Goal: Task Accomplishment & Management: Use online tool/utility

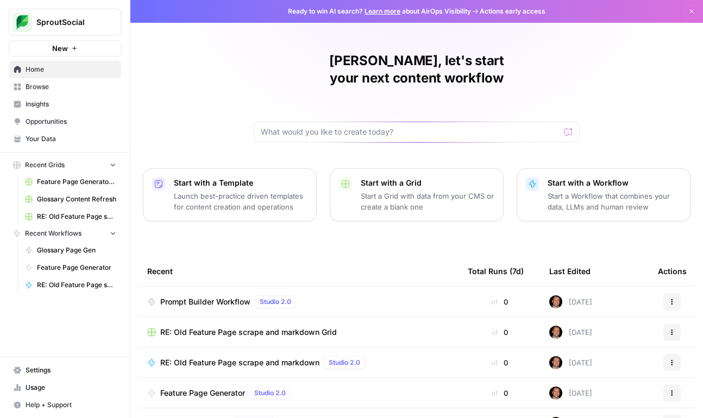
click at [48, 165] on span "Recent Grids" at bounding box center [45, 165] width 40 height 10
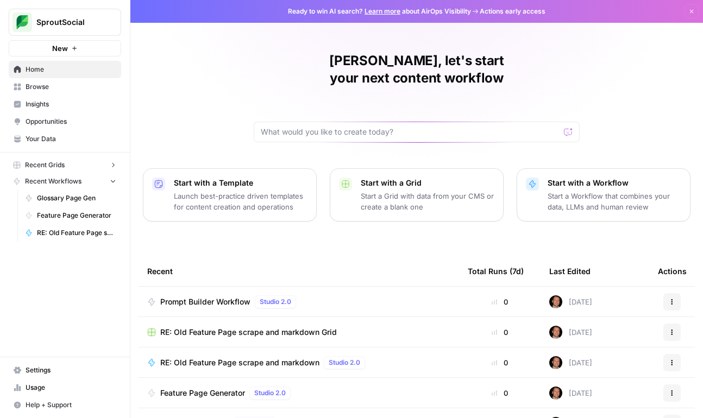
click at [35, 85] on span "Browse" at bounding box center [71, 87] width 91 height 10
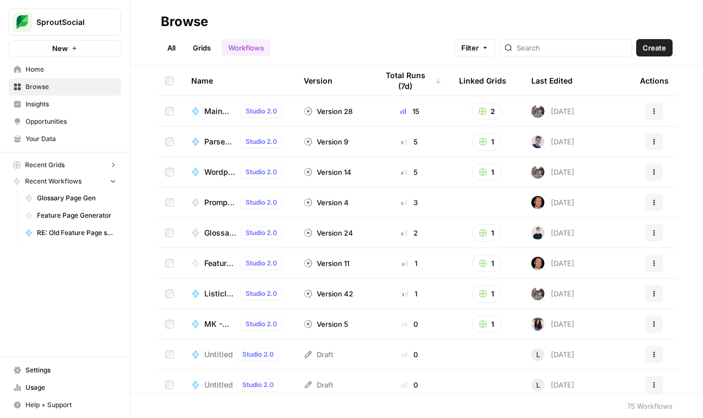
click at [211, 110] on span "Main Refresh" at bounding box center [220, 111] width 32 height 11
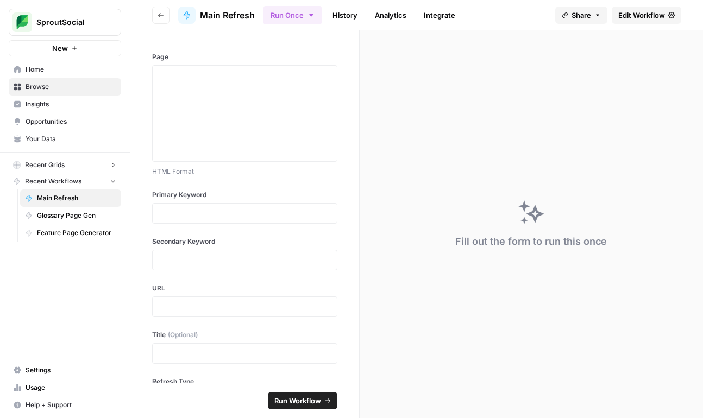
click at [554, 14] on span "Edit Workflow" at bounding box center [641, 15] width 47 height 11
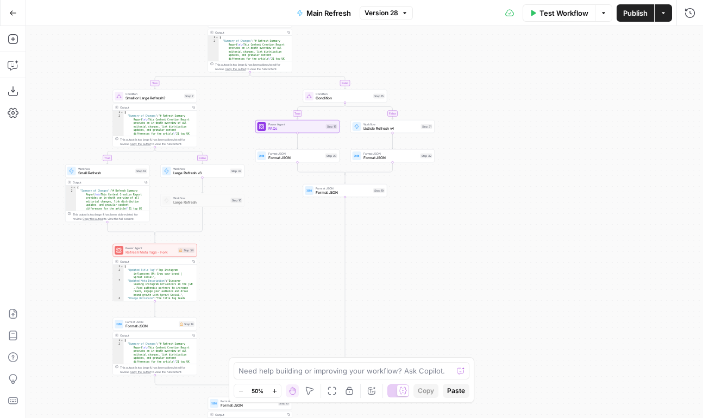
drag, startPoint x: 385, startPoint y: 247, endPoint x: 271, endPoint y: 245, distance: 114.7
click at [271, 245] on div "true false true false true false Workflow Set Inputs Inputs Run Code · Python E…" at bounding box center [364, 222] width 677 height 392
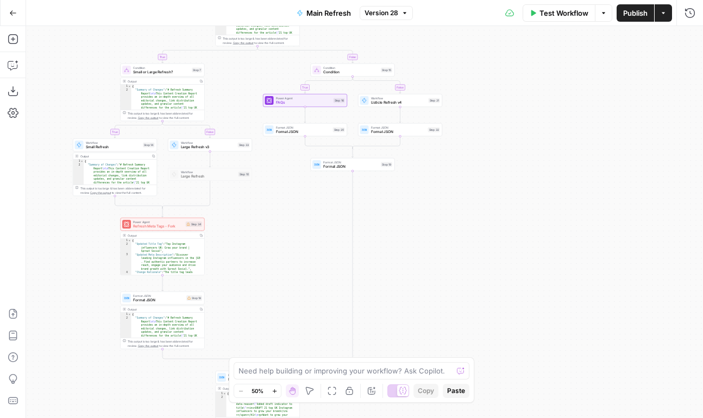
drag, startPoint x: 272, startPoint y: 302, endPoint x: 280, endPoint y: 276, distance: 27.2
click at [280, 276] on div "true false true false true false Workflow Set Inputs Inputs Run Code · Python E…" at bounding box center [364, 222] width 677 height 392
click at [402, 103] on span "Listicle Refresh v4" at bounding box center [398, 102] width 55 height 5
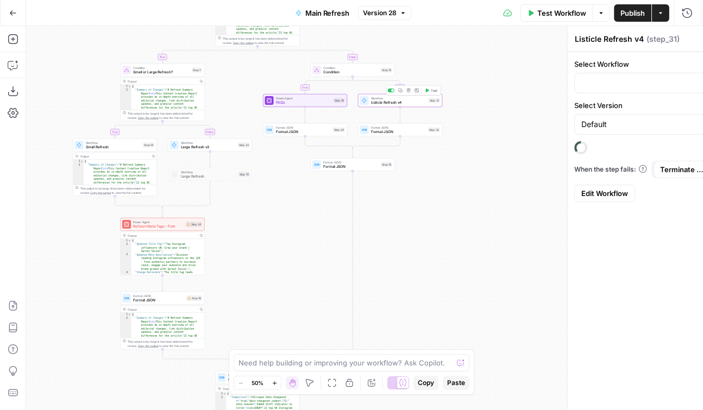
type input "Listicle Refresh v4"
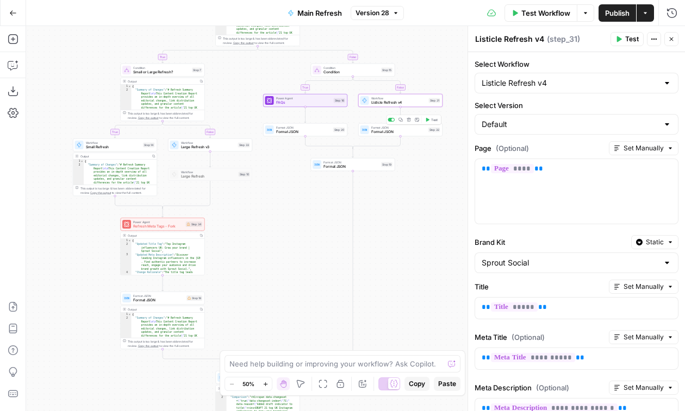
click at [383, 134] on span "Format JSON" at bounding box center [398, 131] width 55 height 5
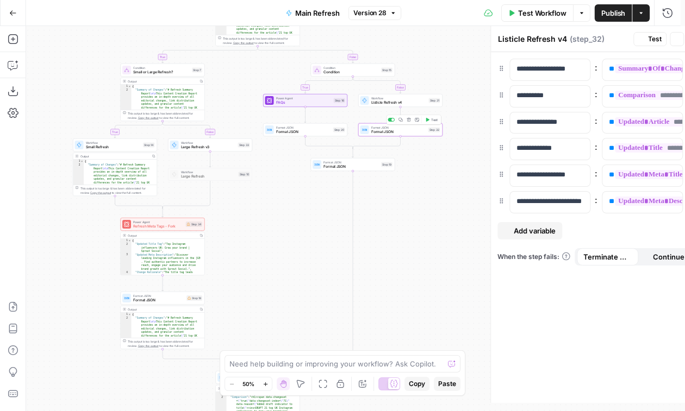
type textarea "Format JSON"
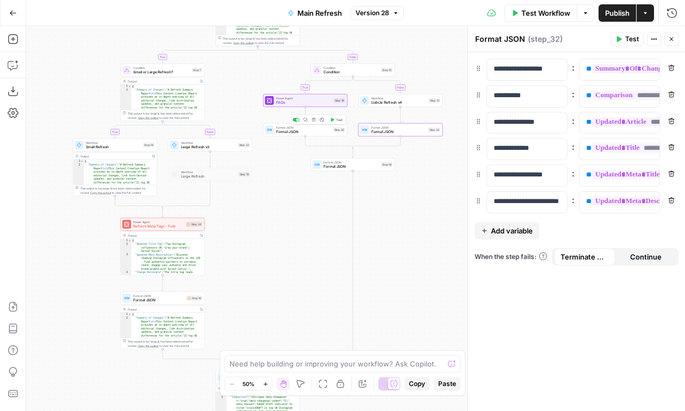
click at [291, 134] on span "Format JSON" at bounding box center [303, 131] width 55 height 5
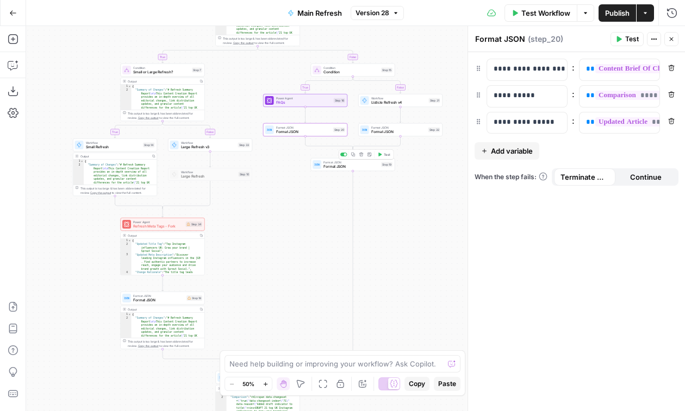
click at [341, 167] on span "Format JSON" at bounding box center [350, 166] width 55 height 5
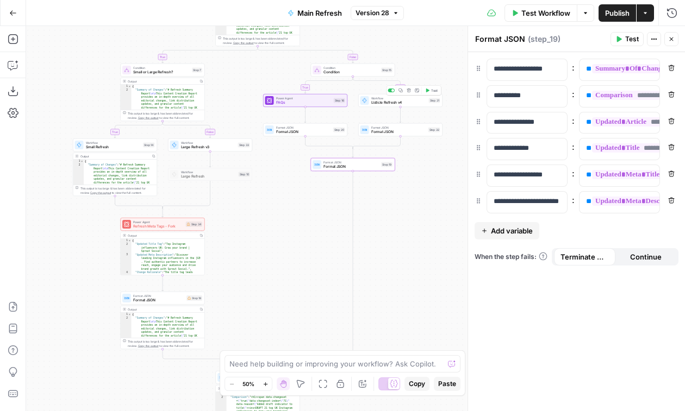
click at [381, 102] on span "Listicle Refresh v4" at bounding box center [398, 102] width 55 height 5
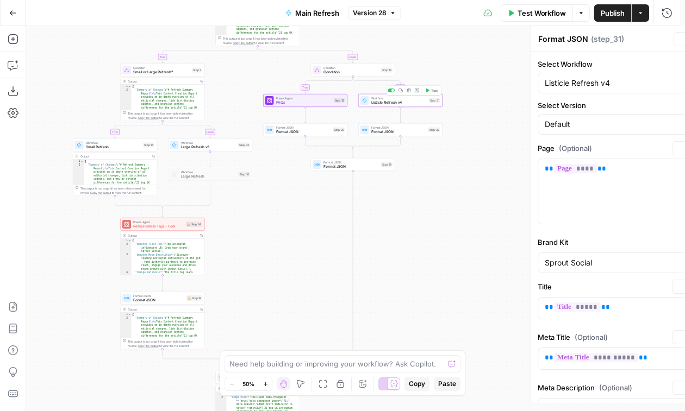
type textarea "Listicle Refresh v4"
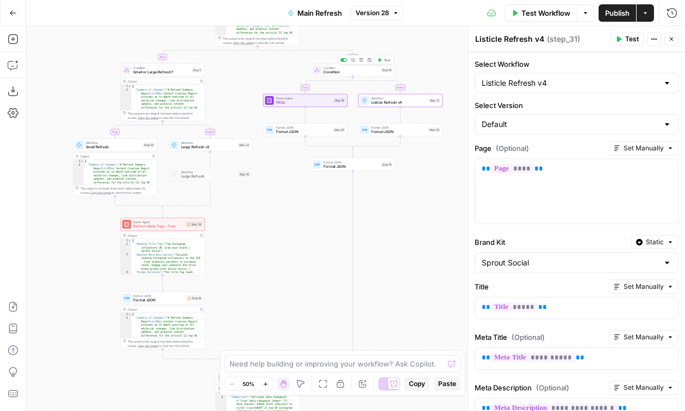
click at [339, 70] on span "Condition" at bounding box center [350, 72] width 55 height 5
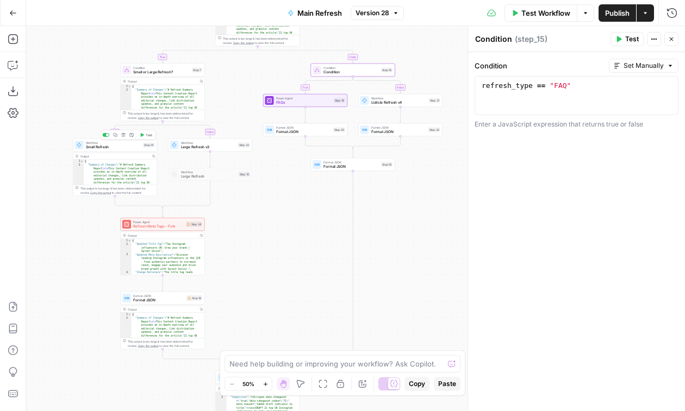
click at [91, 147] on span "Small Refresh" at bounding box center [113, 147] width 55 height 5
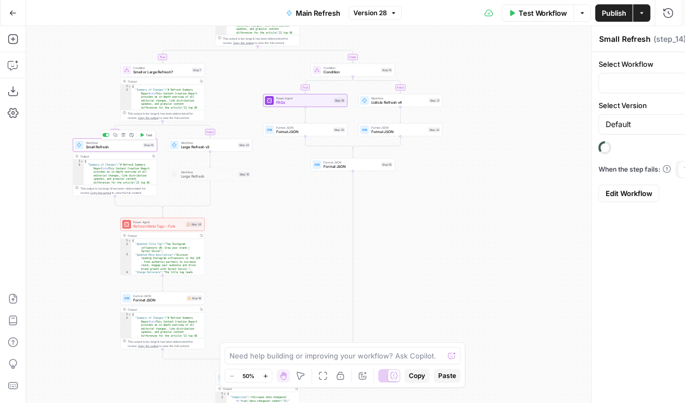
type input "Small Refresh v4"
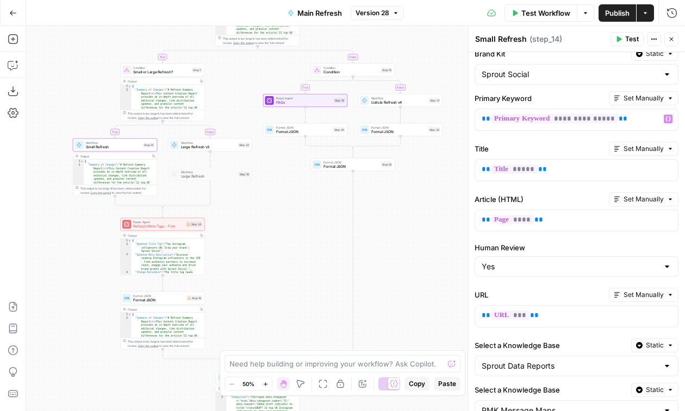
scroll to position [159, 0]
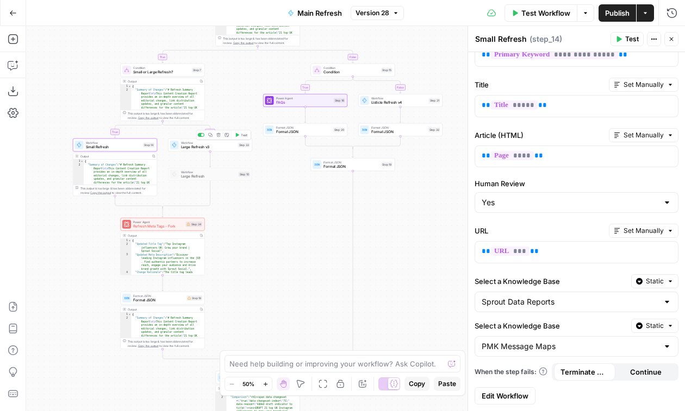
click at [199, 146] on span "Large Refresh v3" at bounding box center [208, 147] width 55 height 5
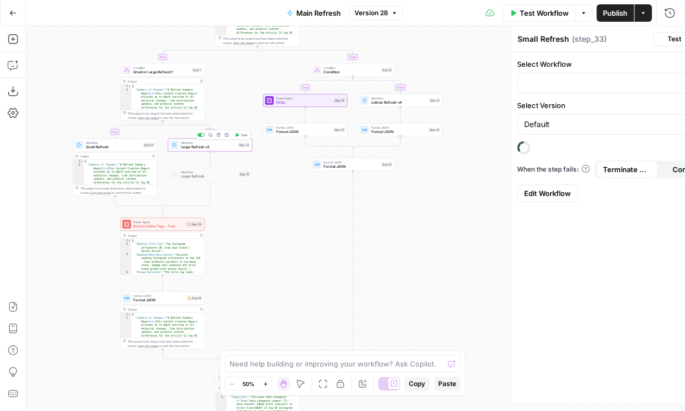
type textarea "Large Refresh v3"
type input "Large Refresh v3"
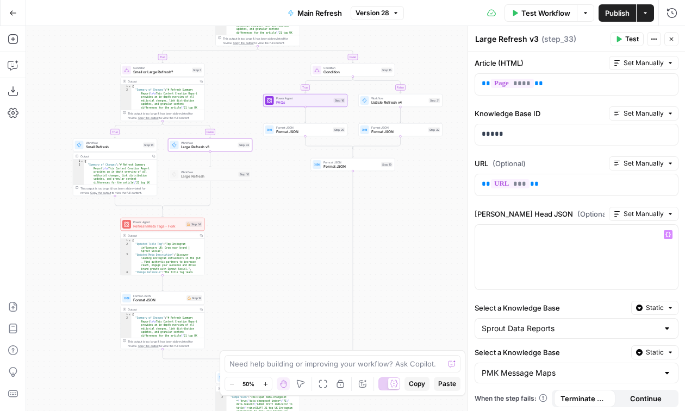
scroll to position [207, 0]
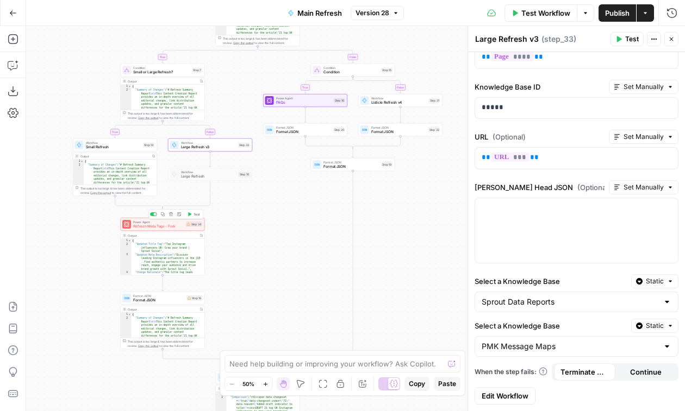
click at [168, 226] on span "Refresh Meta Tags - Fork" at bounding box center [158, 226] width 51 height 5
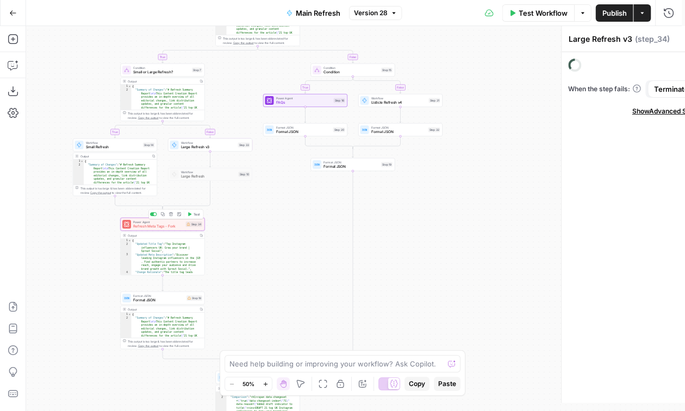
type textarea "Refresh Meta Tags - Fork"
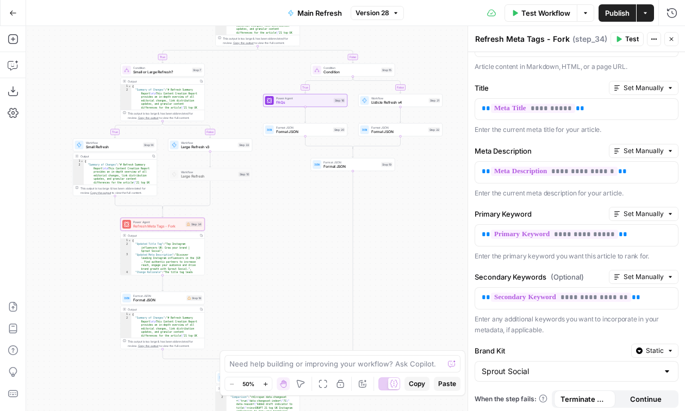
scroll to position [133, 0]
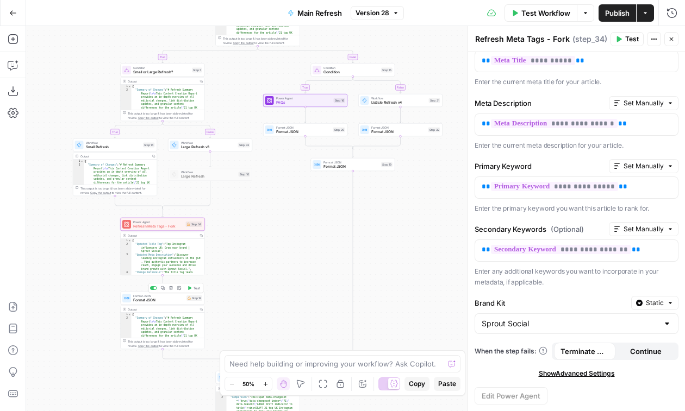
click at [152, 299] on span "Format JSON" at bounding box center [158, 300] width 51 height 5
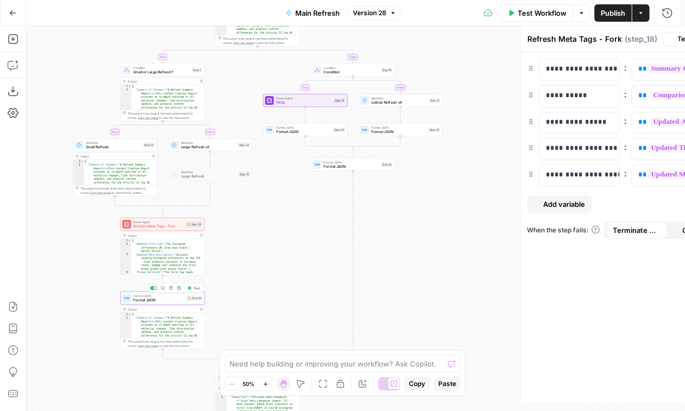
type textarea "Format JSON"
